Goal: Navigation & Orientation: Find specific page/section

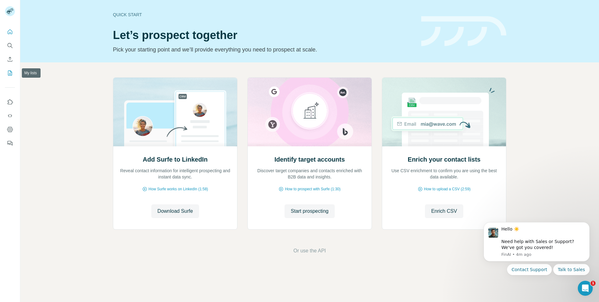
click at [11, 74] on icon "My lists" at bounding box center [10, 73] width 6 height 6
click at [13, 35] on button "Quick start" at bounding box center [10, 31] width 10 height 11
